Goal: Check status: Check status

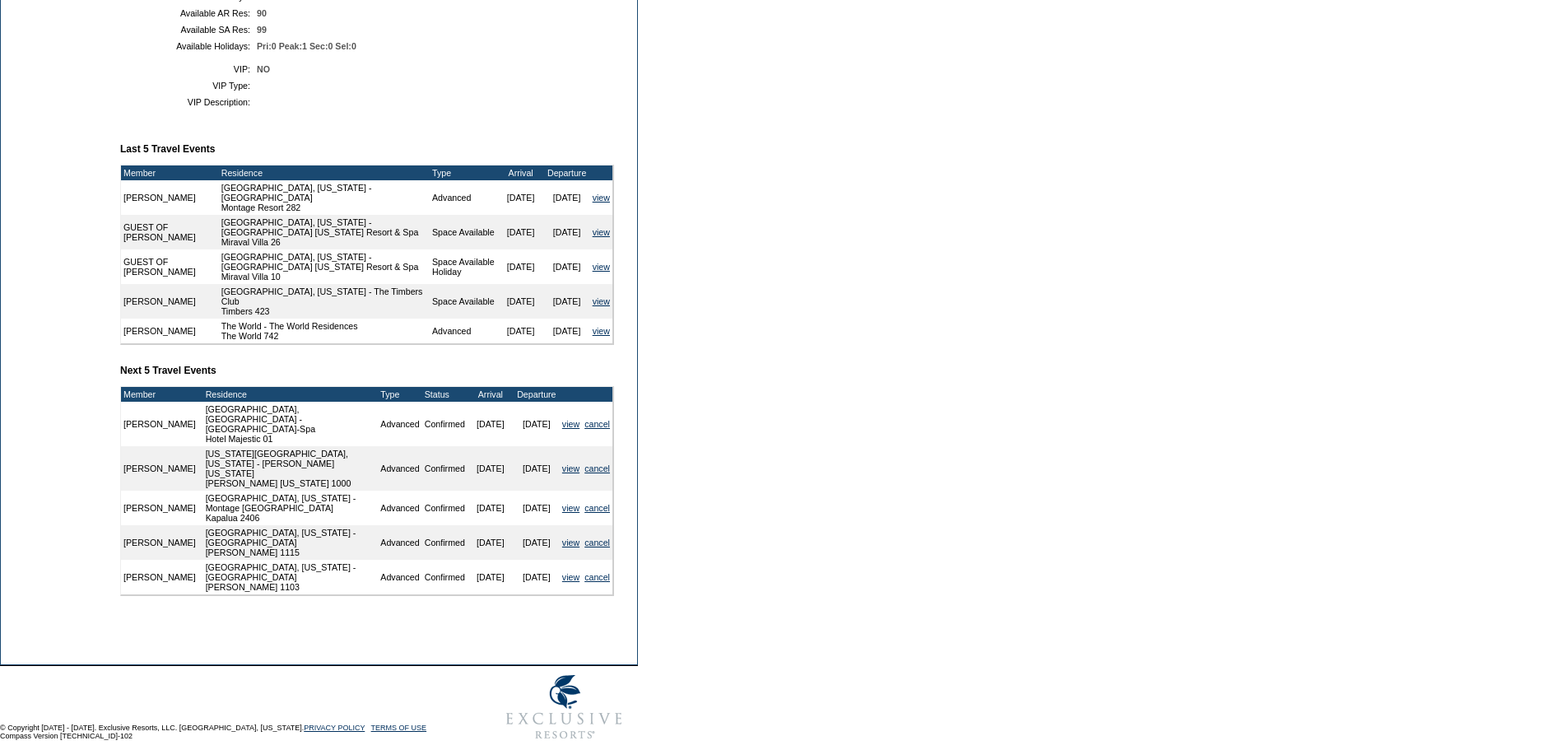
scroll to position [445, 0]
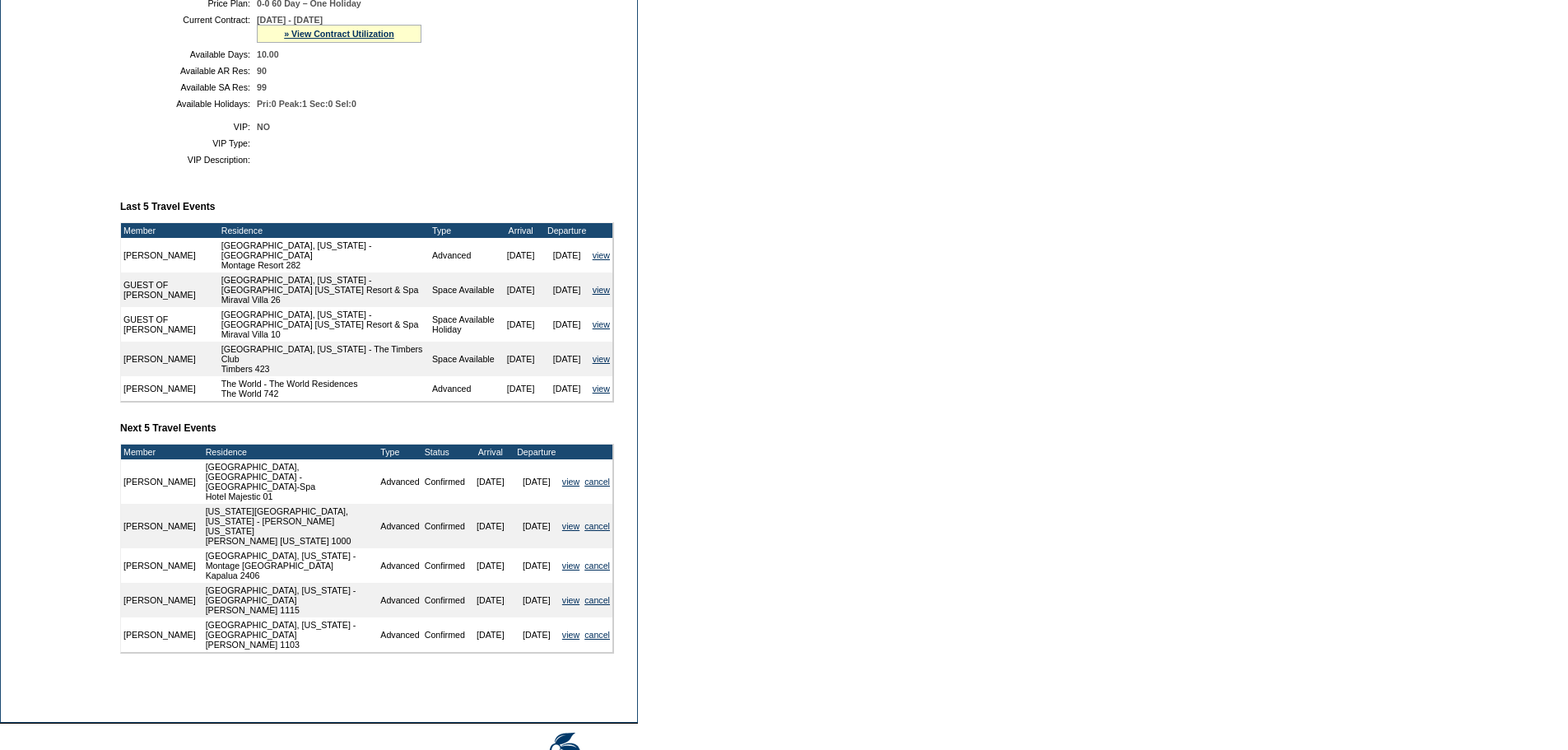
click at [560, 109] on td "Pri:0 Peak:1 Sec:0 Sel:0" at bounding box center [432, 104] width 351 height 10
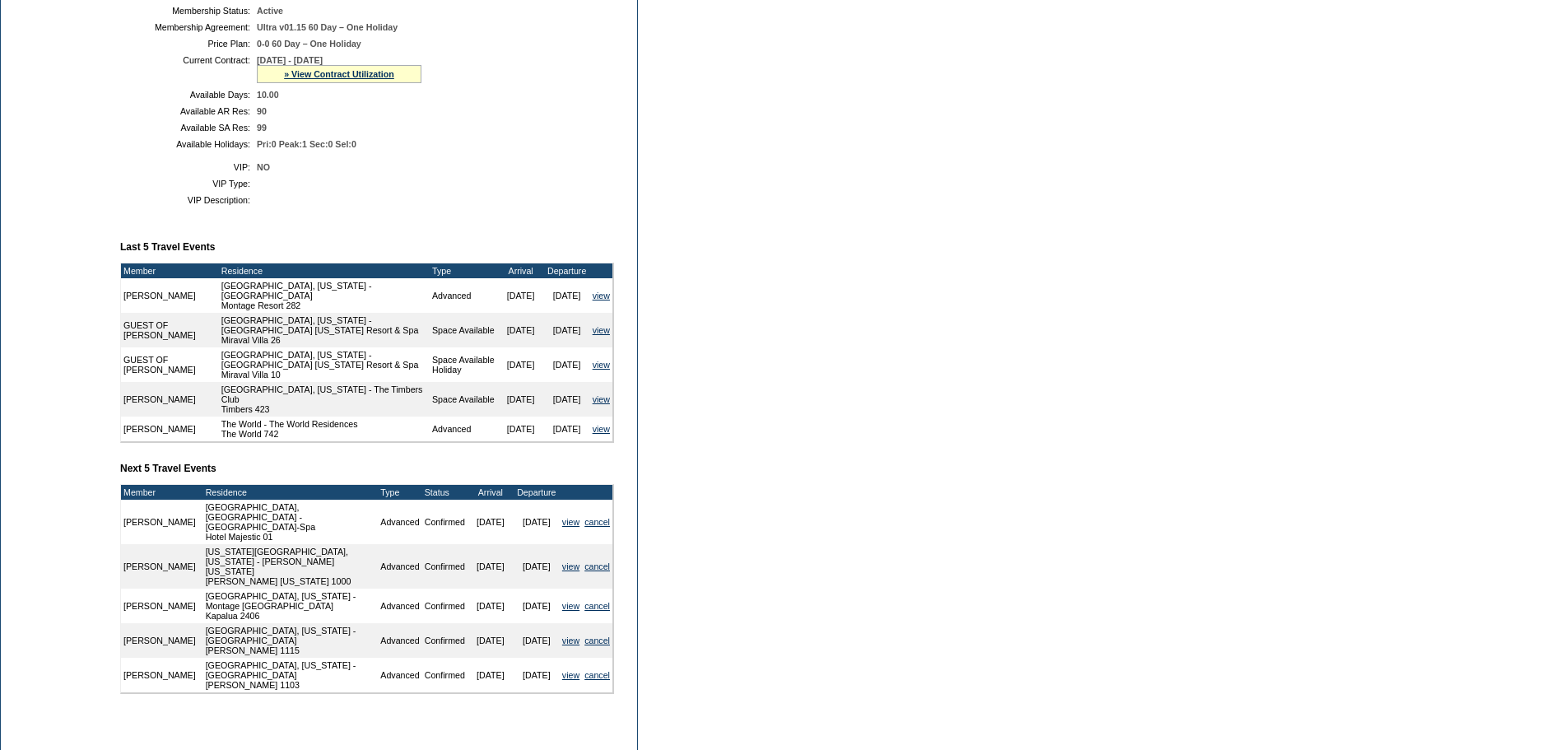
scroll to position [404, 0]
click at [284, 84] on div "» View Contract Utilization" at bounding box center [338, 75] width 165 height 18
click at [289, 80] on link "» View Contract Utilization" at bounding box center [339, 75] width 110 height 10
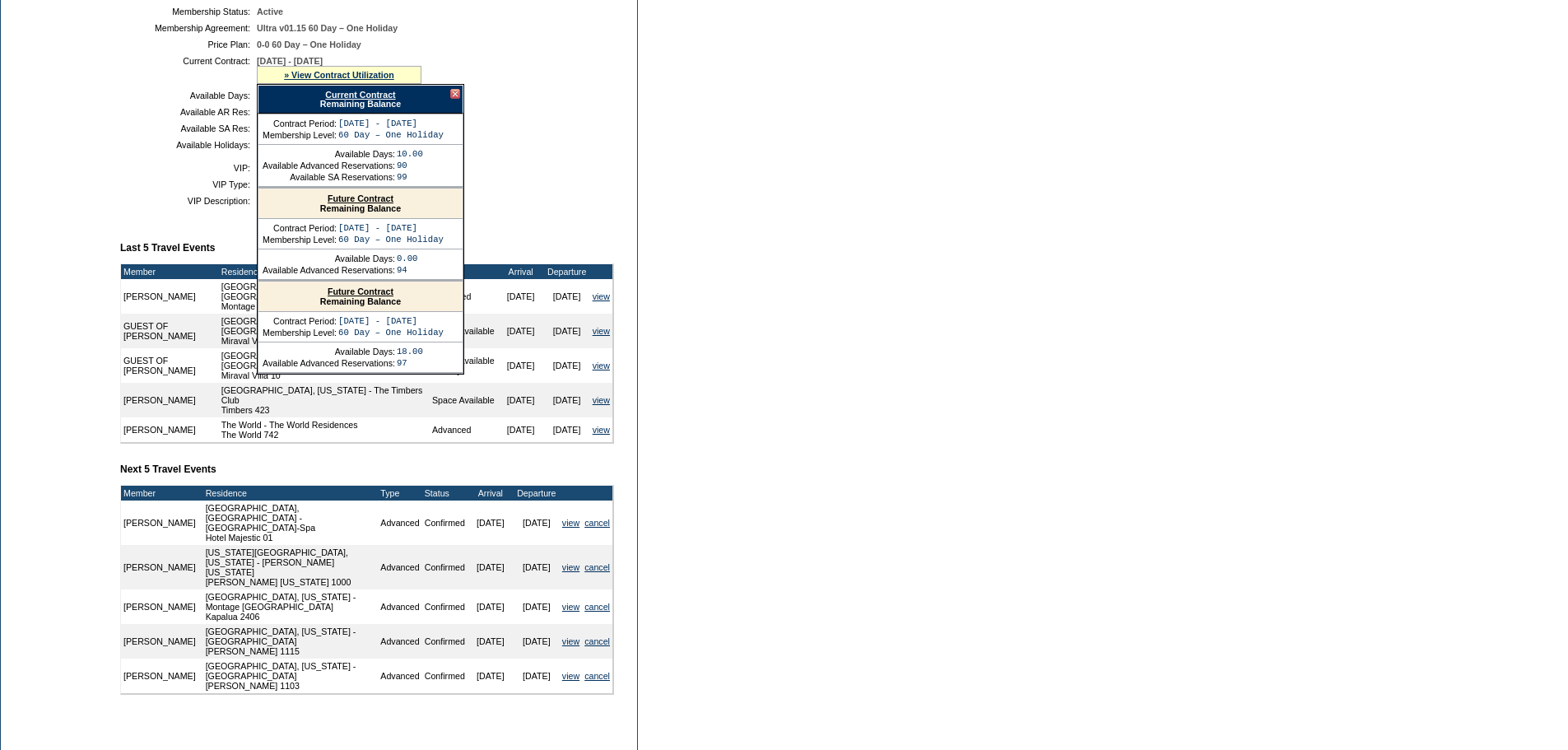
click at [333, 114] on div "Current Contract Remaining Balance" at bounding box center [360, 99] width 206 height 28
click at [336, 99] on link "Current Contract" at bounding box center [360, 94] width 70 height 10
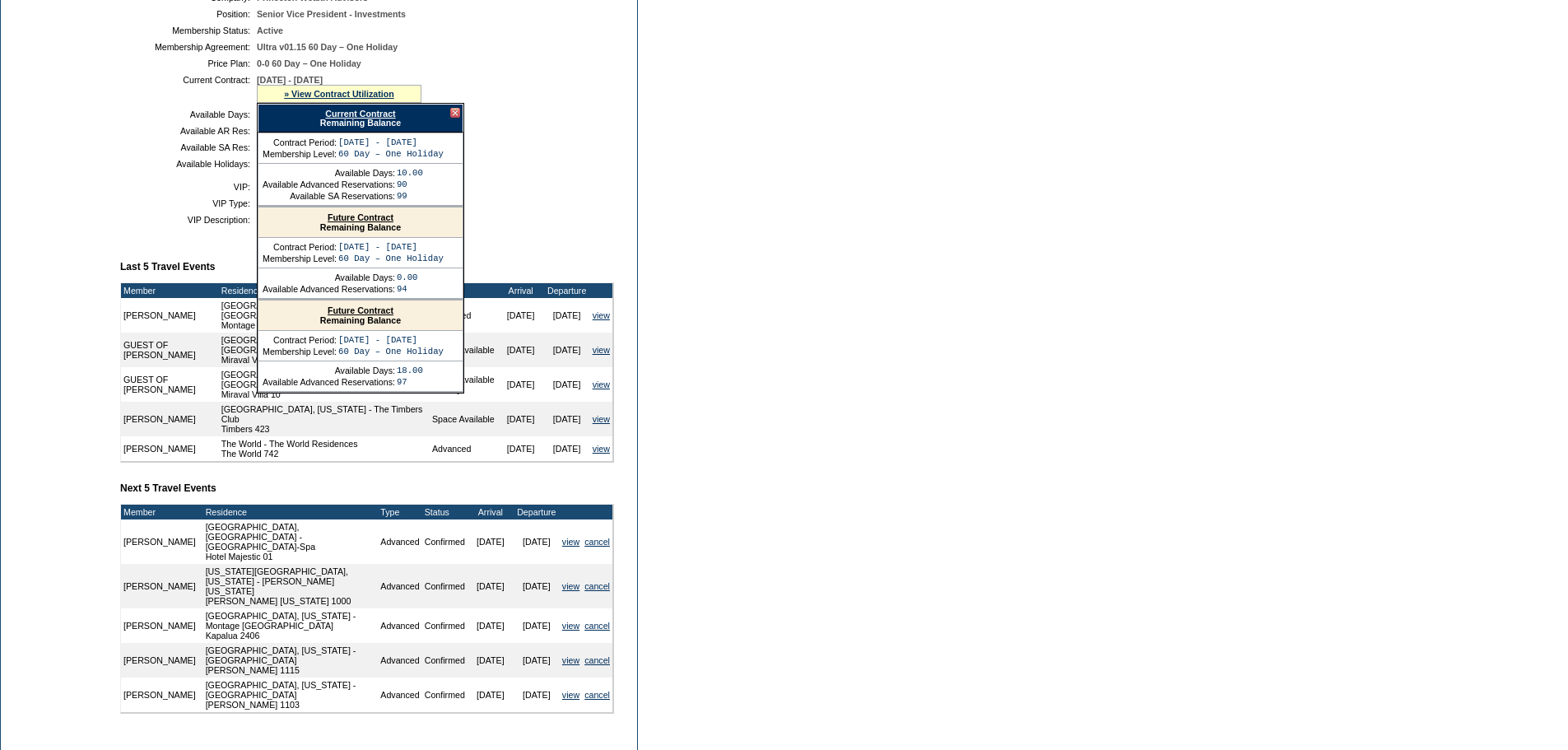
click at [56, 305] on td "Dashboard Personal Info Business Info Address Info Web Access Notes Current Res…" at bounding box center [56, 272] width 111 height 999
click at [58, 264] on td "Dashboard Personal Info Business Info Address Info Web Access Notes Current Res…" at bounding box center [56, 272] width 111 height 999
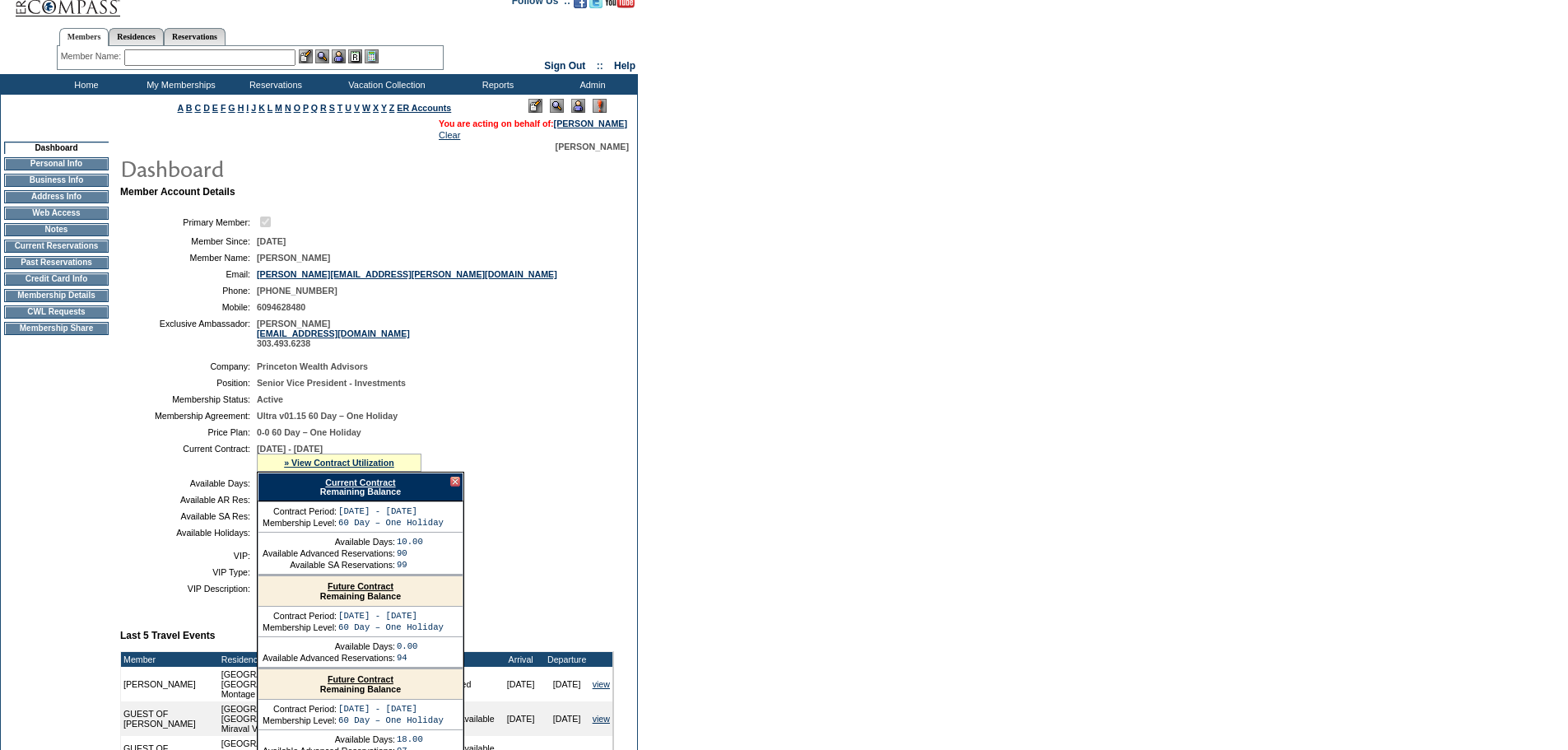
scroll to position [0, 0]
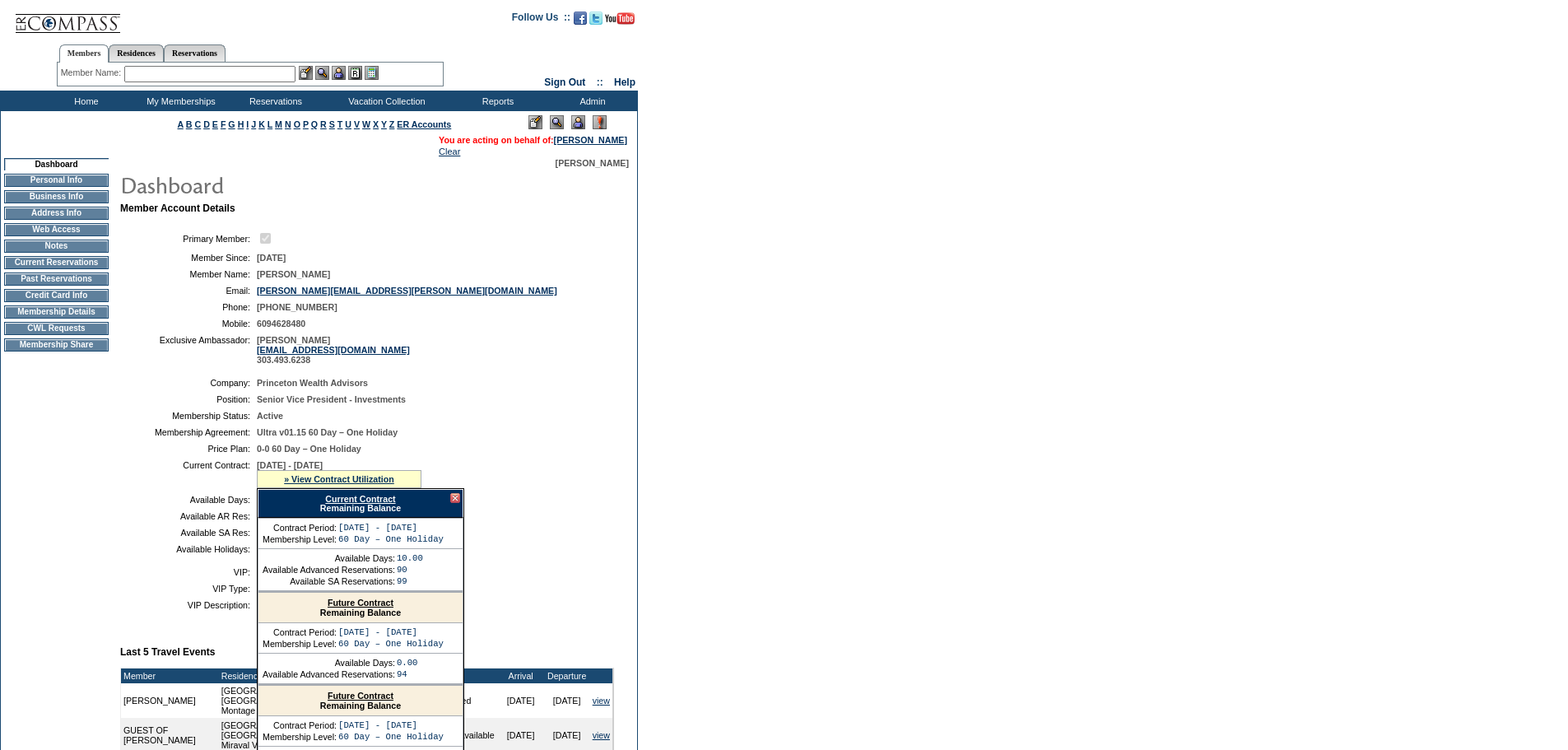
click at [45, 335] on td "CWL Requests" at bounding box center [56, 328] width 104 height 13
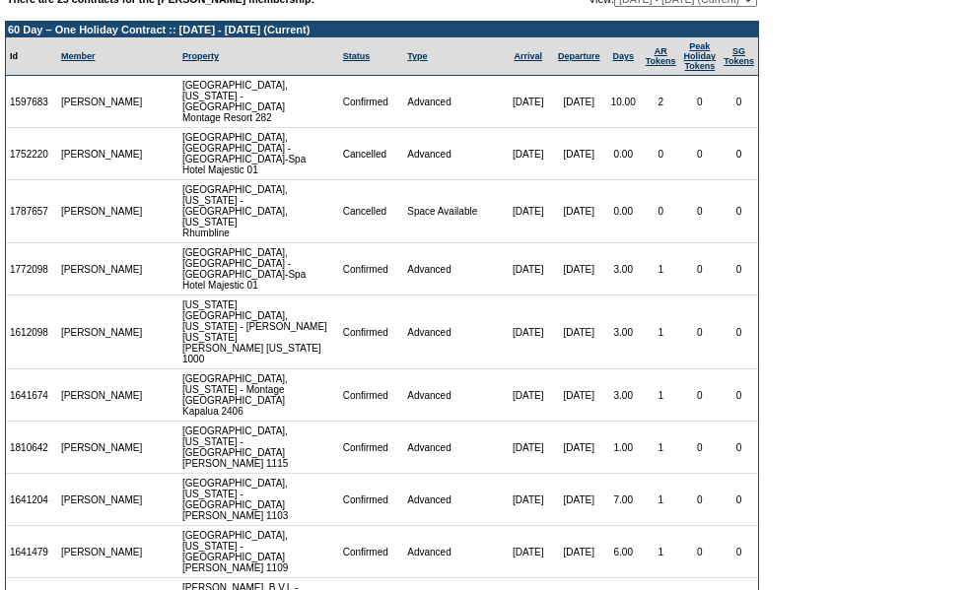
scroll to position [132, 0]
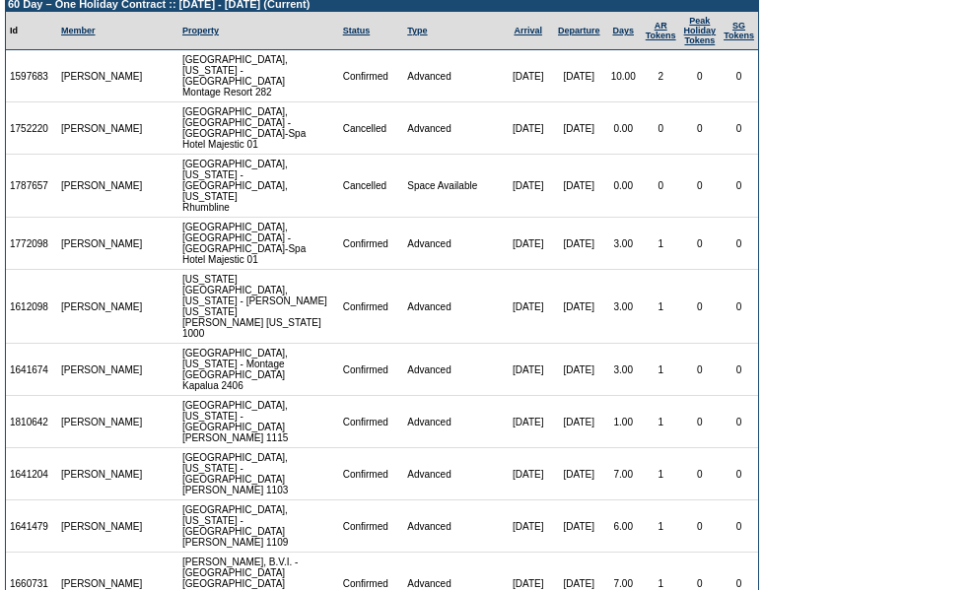
click at [869, 226] on form "There are 25 contracts for the [PERSON_NAME] membership: View: [DATE] - [DATE] …" at bounding box center [485, 279] width 971 height 823
